Goal: Information Seeking & Learning: Learn about a topic

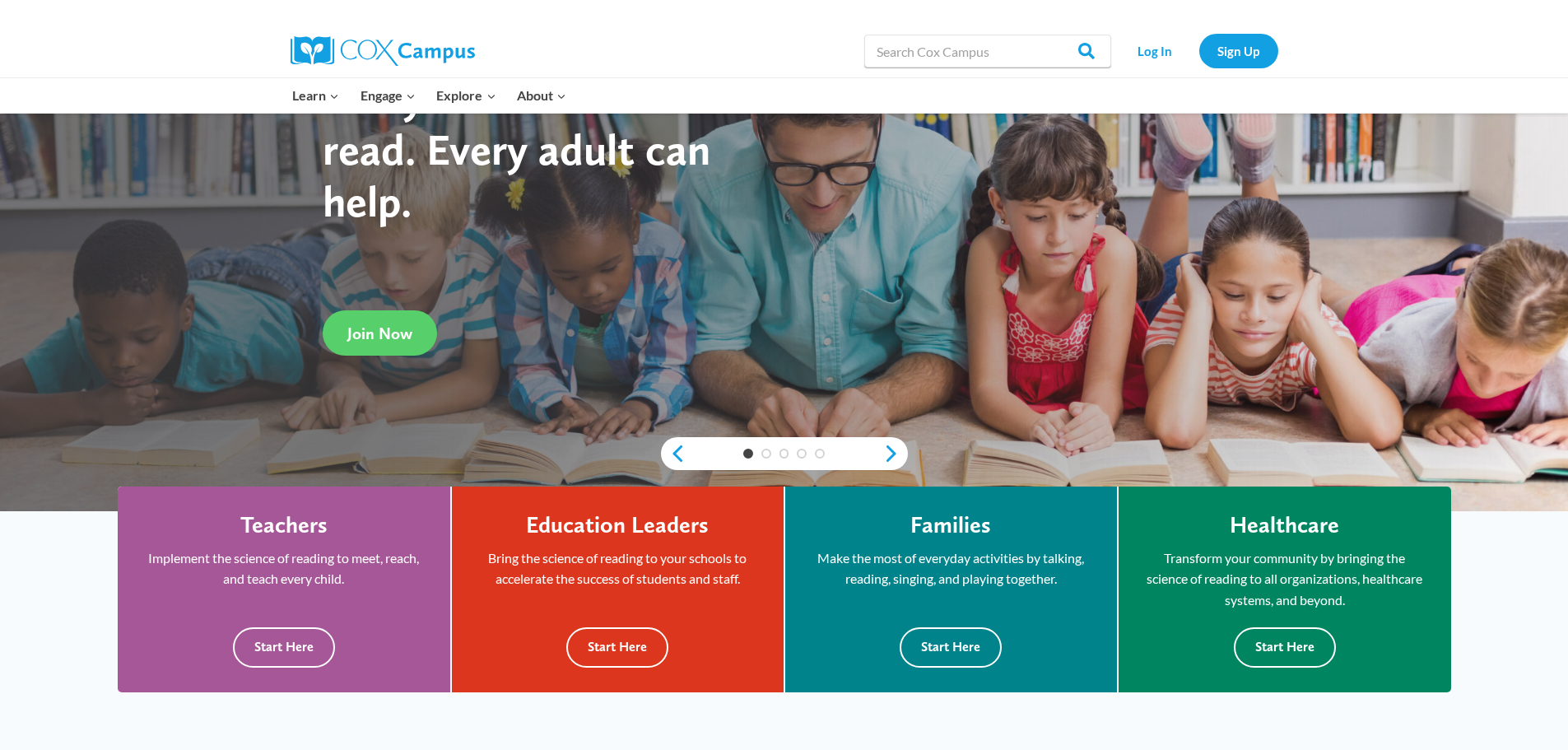
scroll to position [247, 0]
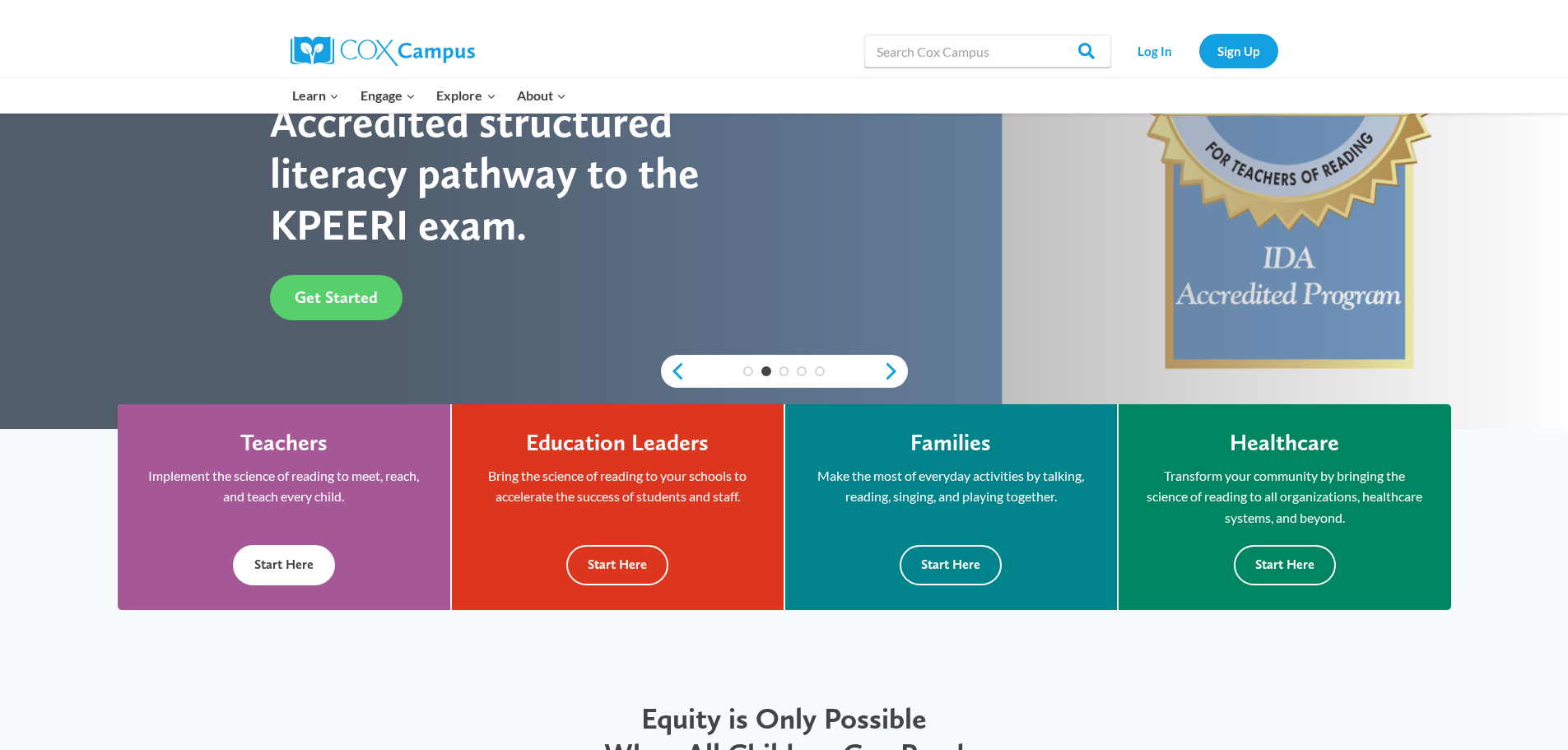
click at [274, 549] on button "Start Here" at bounding box center [283, 565] width 102 height 40
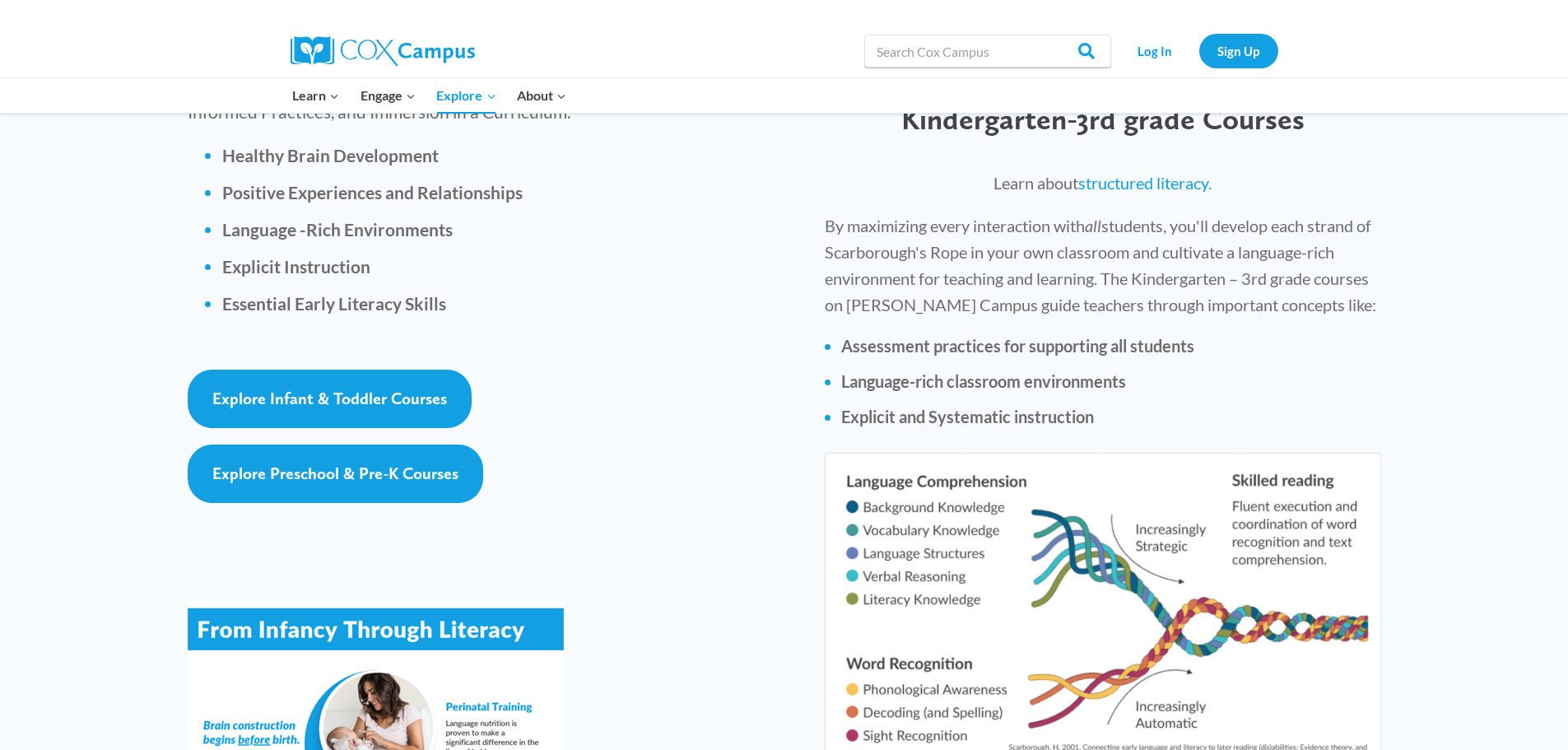
scroll to position [2635, 0]
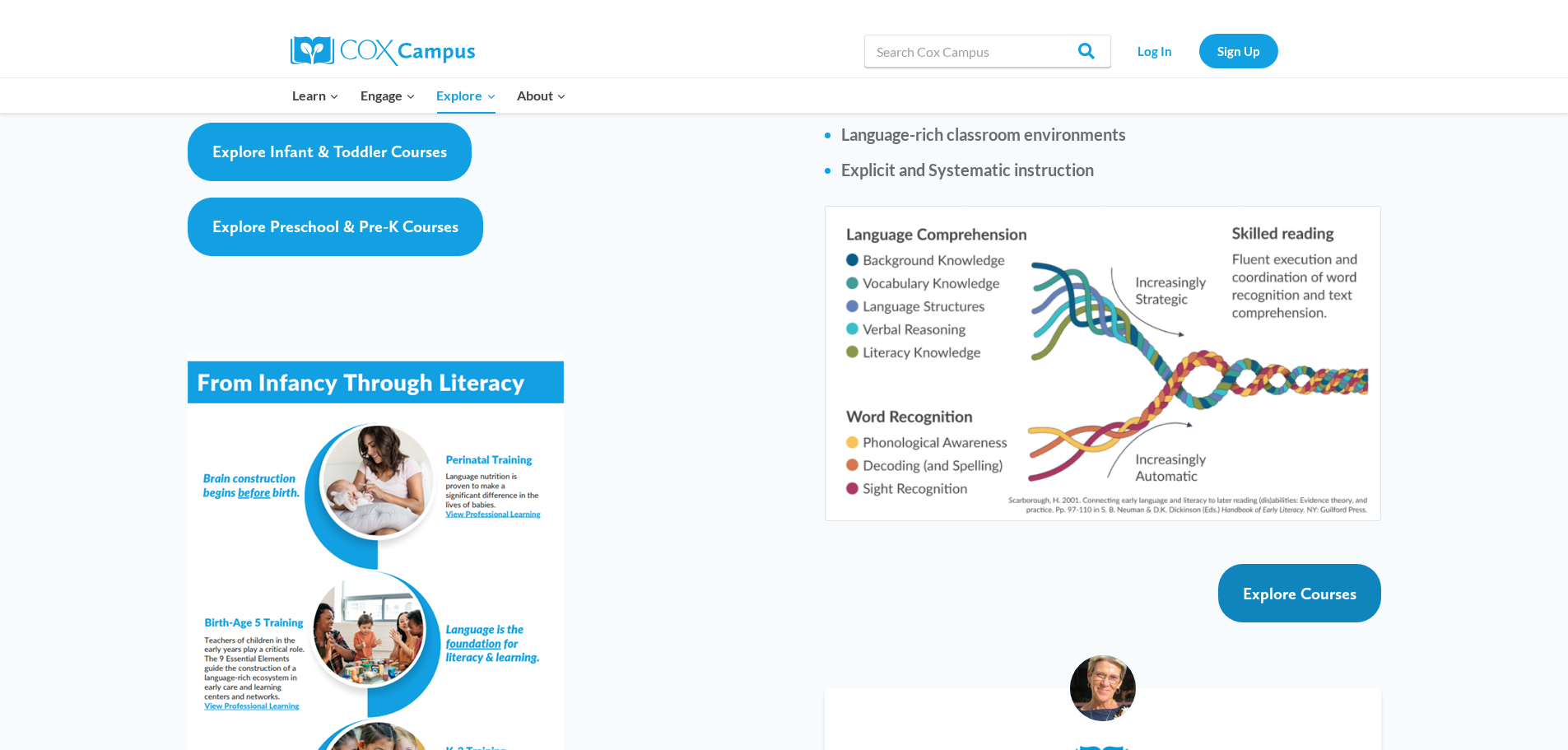
click at [1288, 584] on span "Explore Courses" at bounding box center [1300, 594] width 113 height 20
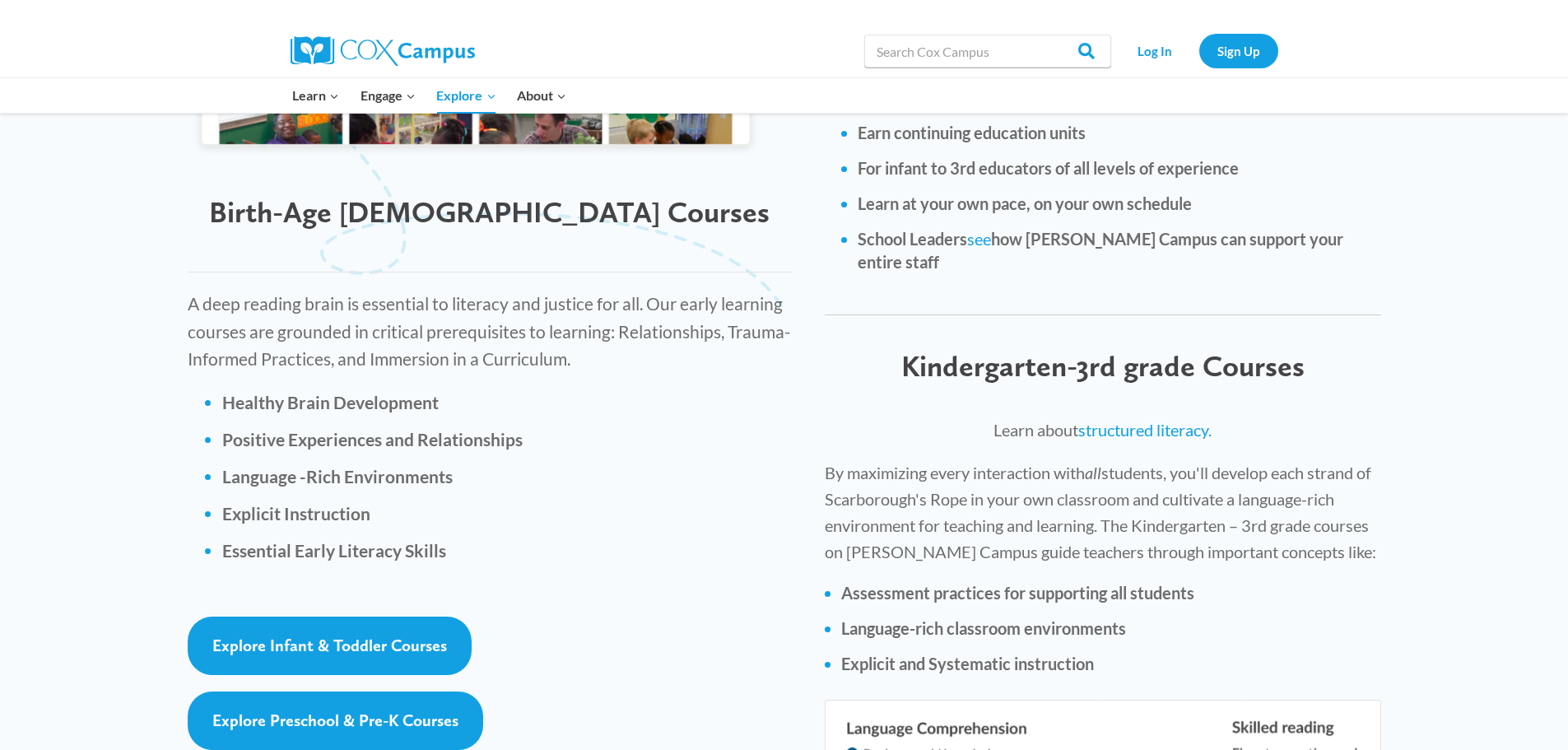
scroll to position [2059, 0]
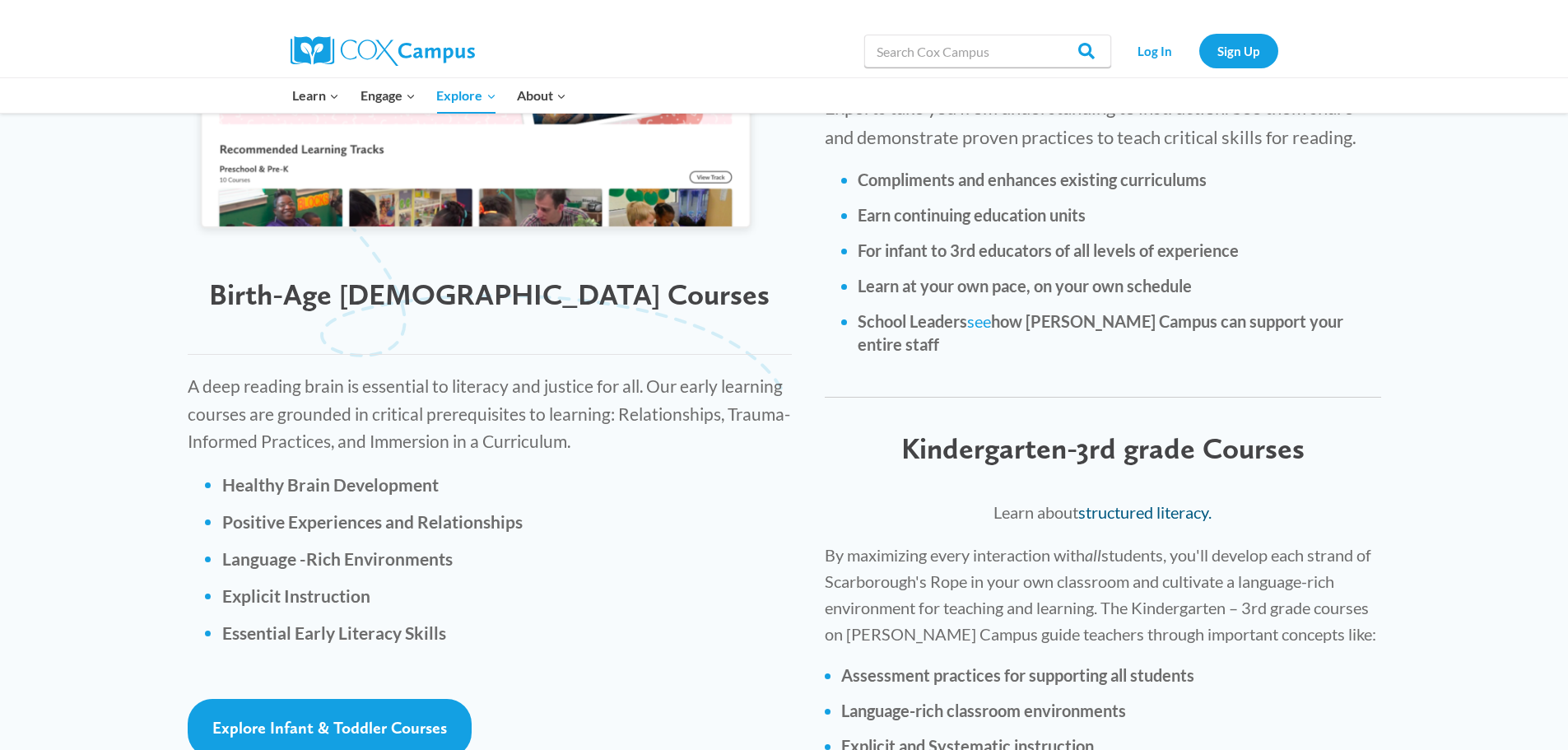
click at [1108, 502] on link "structured literacy." at bounding box center [1144, 512] width 133 height 20
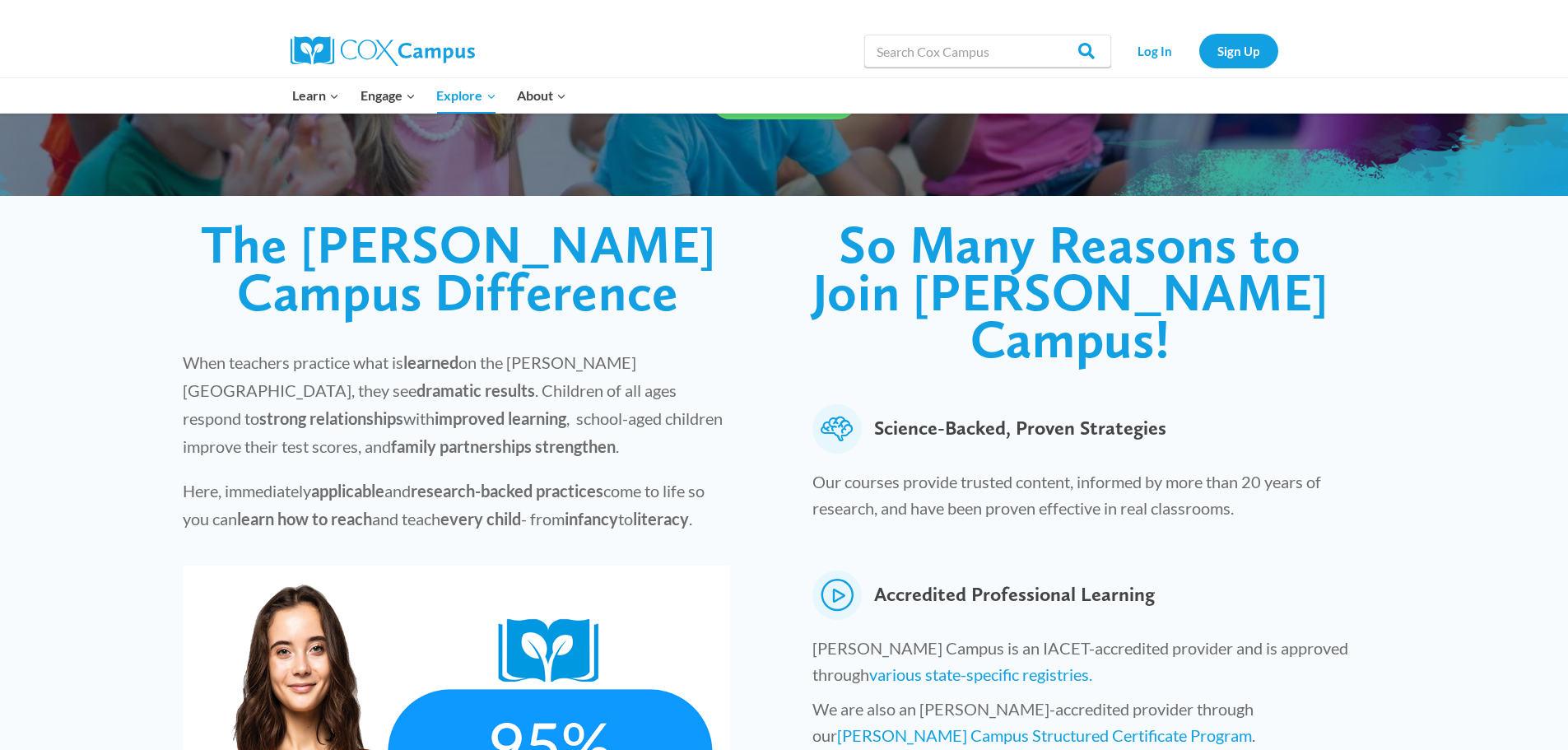
scroll to position [0, 0]
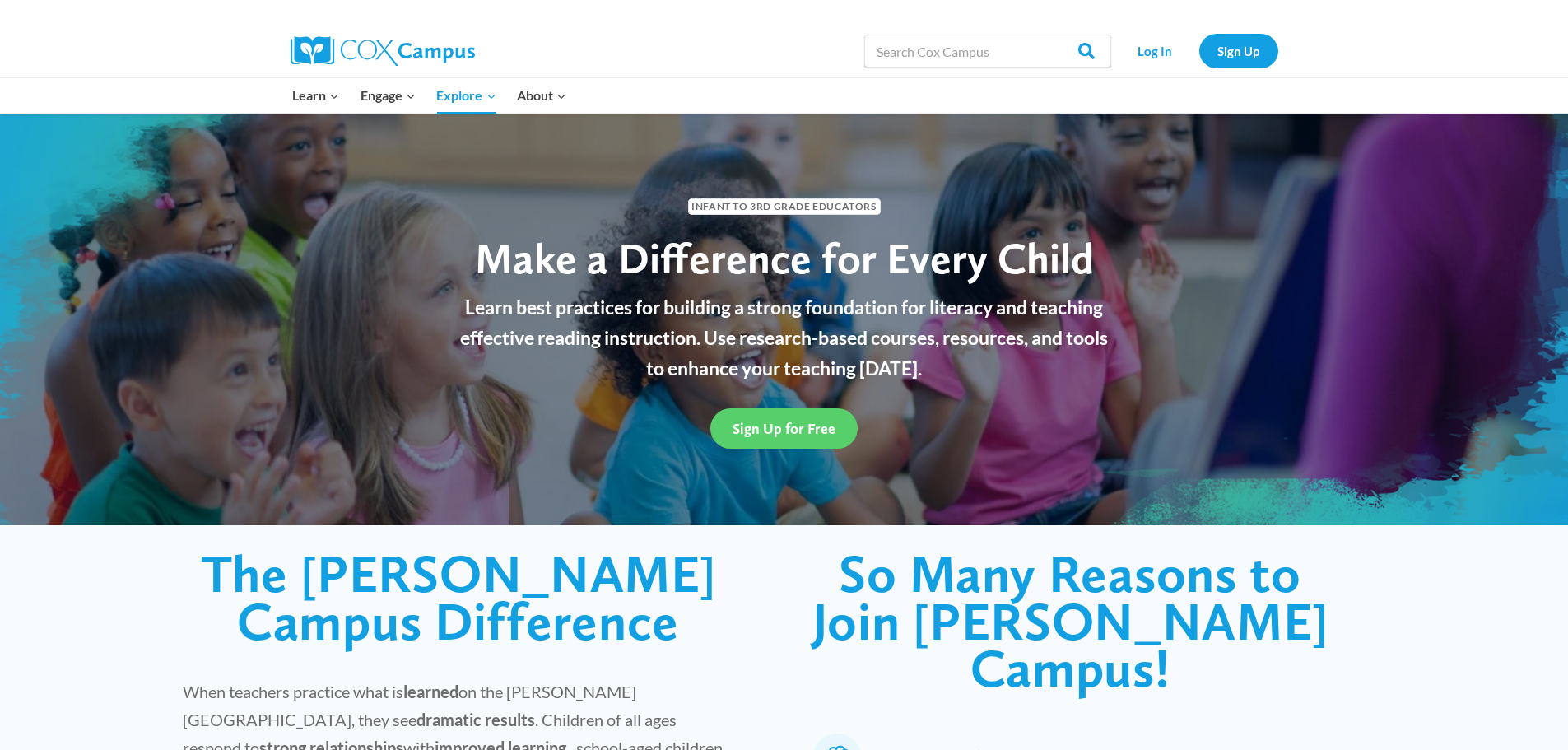
drag, startPoint x: 580, startPoint y: 44, endPoint x: 561, endPoint y: 42, distance: 19.1
click at [580, 44] on div at bounding box center [479, 51] width 379 height 52
